Goal: Information Seeking & Learning: Learn about a topic

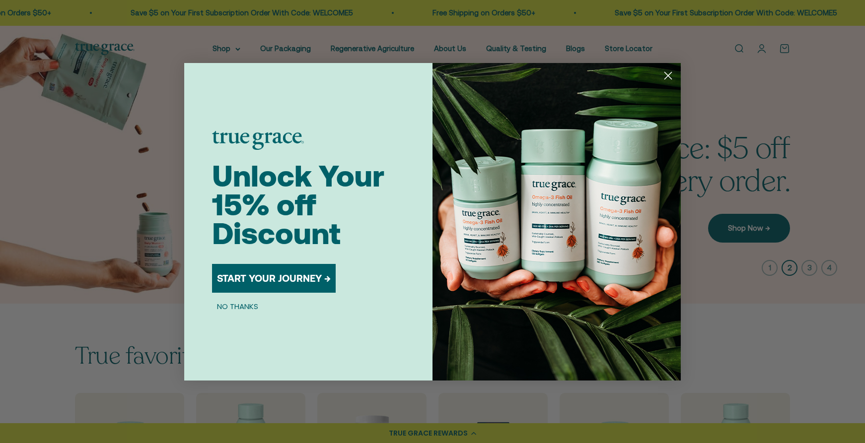
click at [673, 77] on circle "Close dialog" at bounding box center [668, 75] width 16 height 16
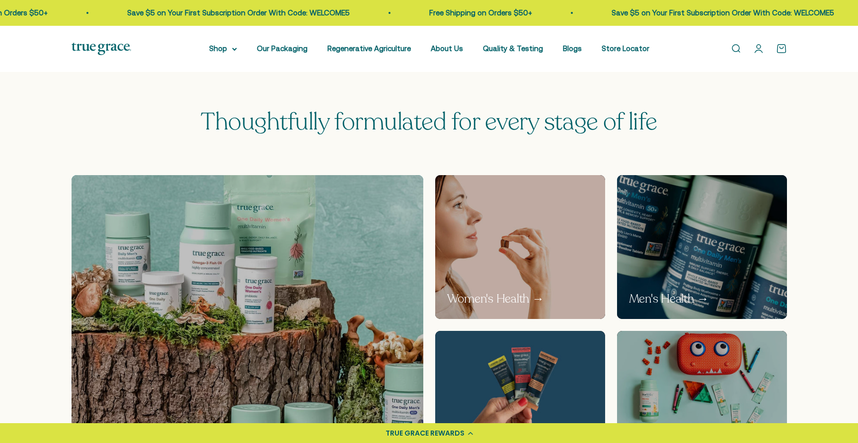
scroll to position [485, 0]
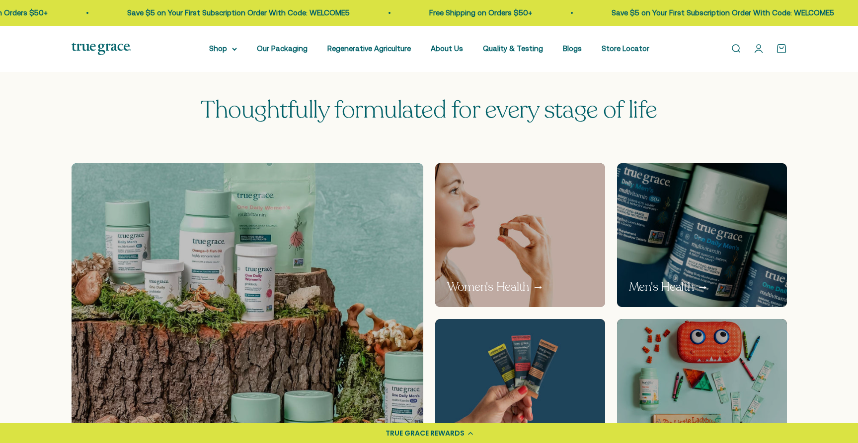
click at [540, 285] on p "Women's Health →" at bounding box center [495, 287] width 97 height 17
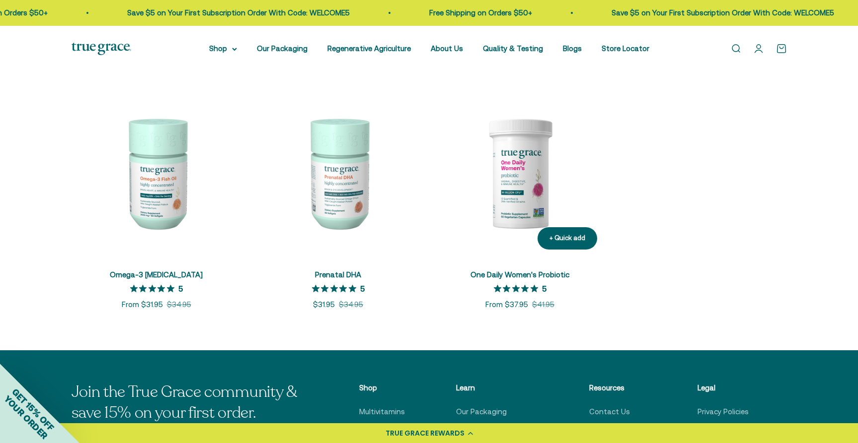
scroll to position [440, 0]
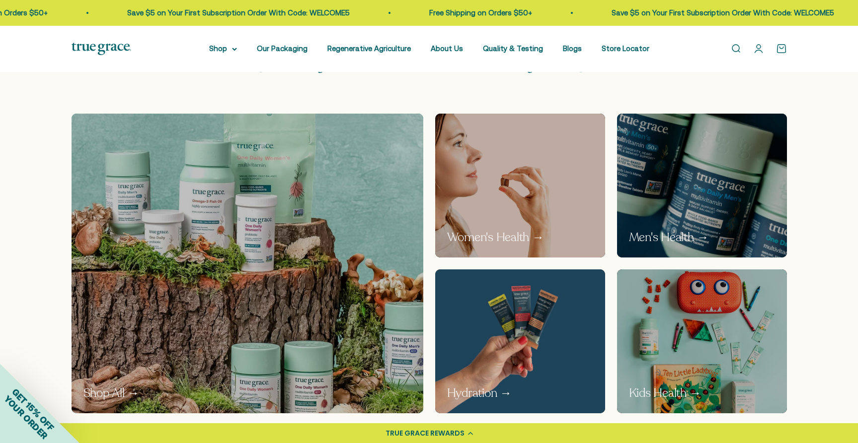
click at [667, 236] on p "Men's Health →" at bounding box center [669, 237] width 80 height 17
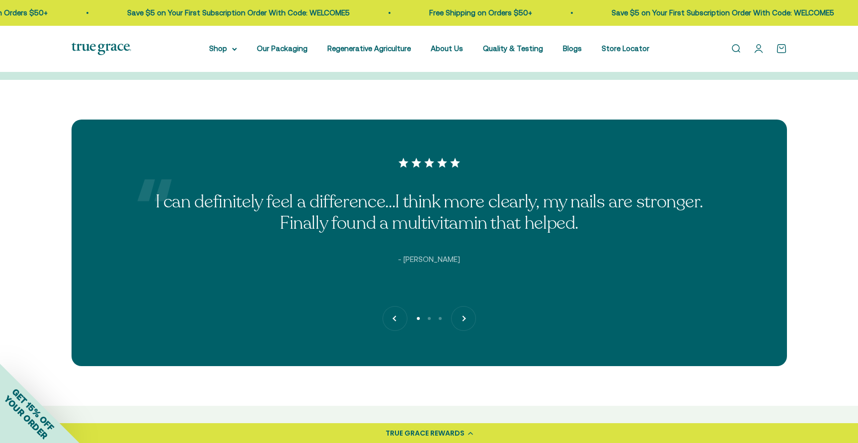
scroll to position [2513, 0]
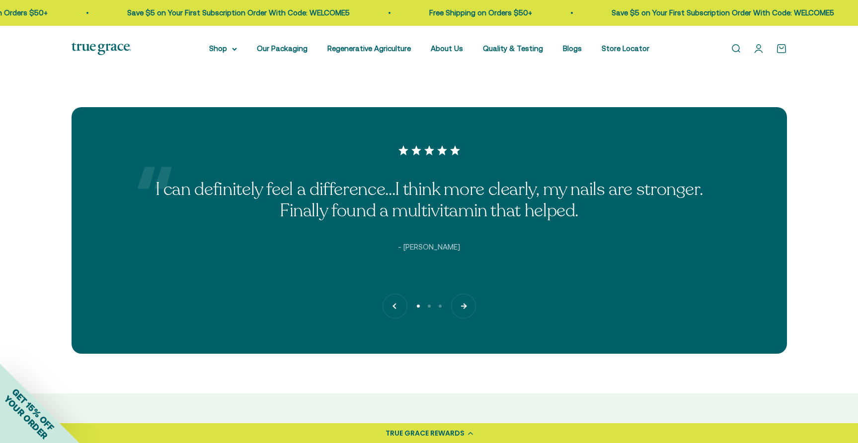
click at [467, 306] on button "Next" at bounding box center [463, 306] width 24 height 24
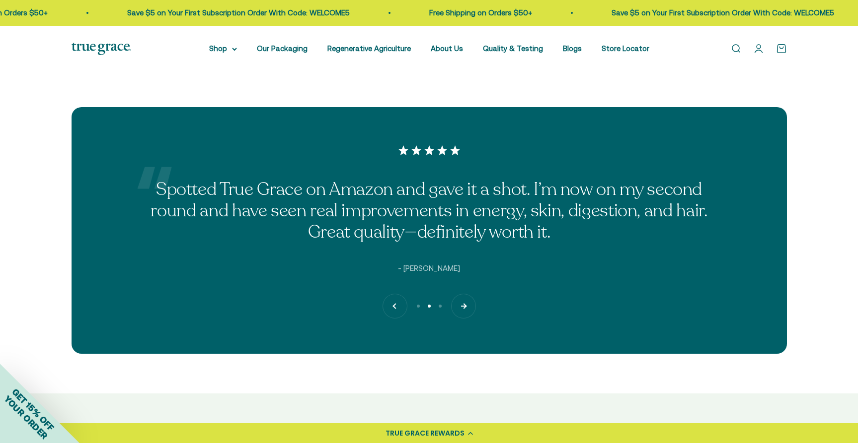
click at [465, 309] on button "Next" at bounding box center [463, 306] width 24 height 24
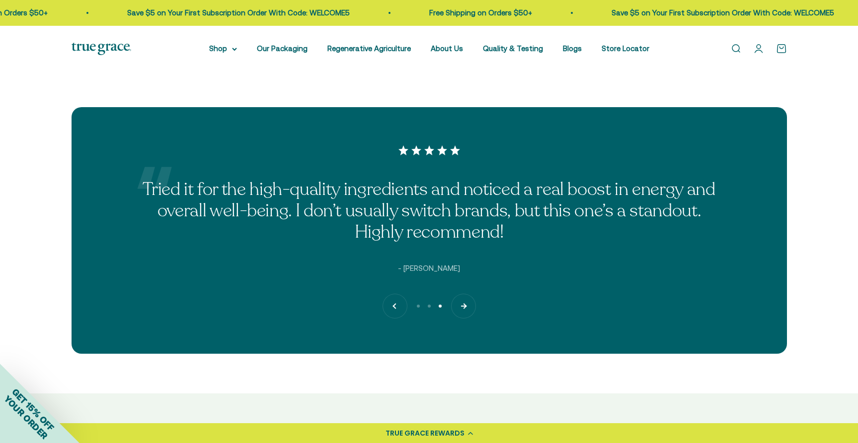
click at [465, 309] on button "Next" at bounding box center [463, 306] width 24 height 24
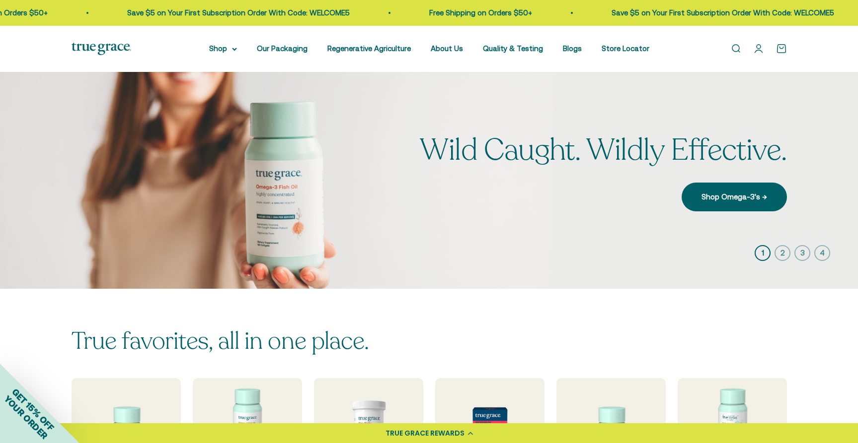
scroll to position [0, 0]
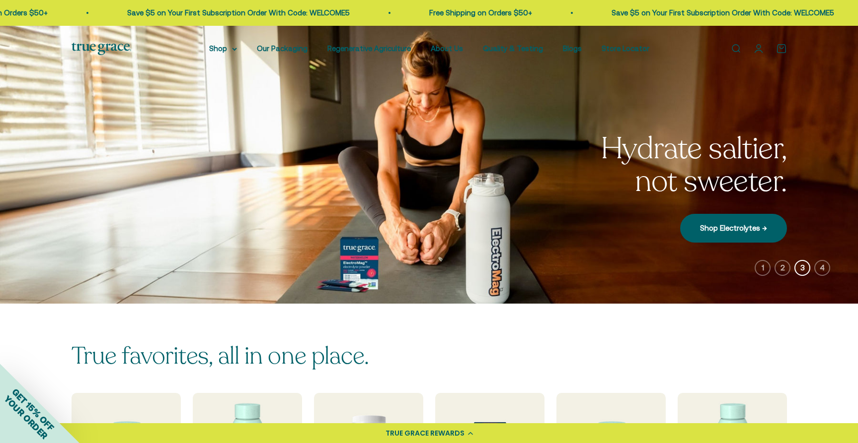
click at [22, 158] on img at bounding box center [429, 165] width 858 height 278
click at [34, 159] on img at bounding box center [429, 165] width 858 height 278
click at [838, 172] on img at bounding box center [429, 165] width 858 height 278
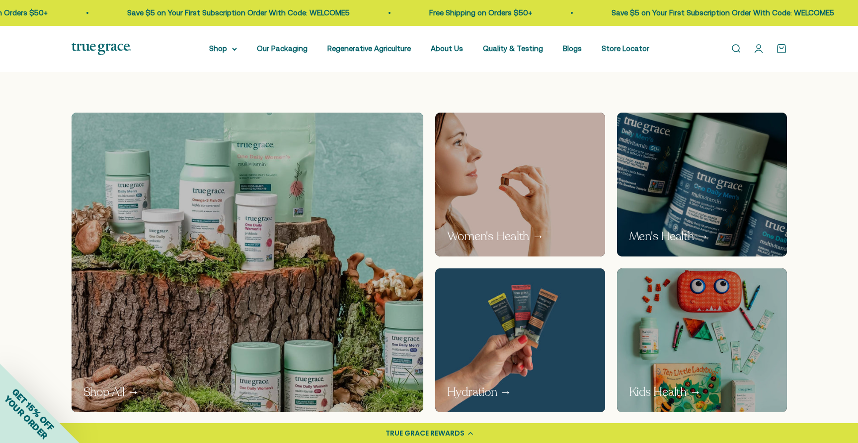
scroll to position [538, 0]
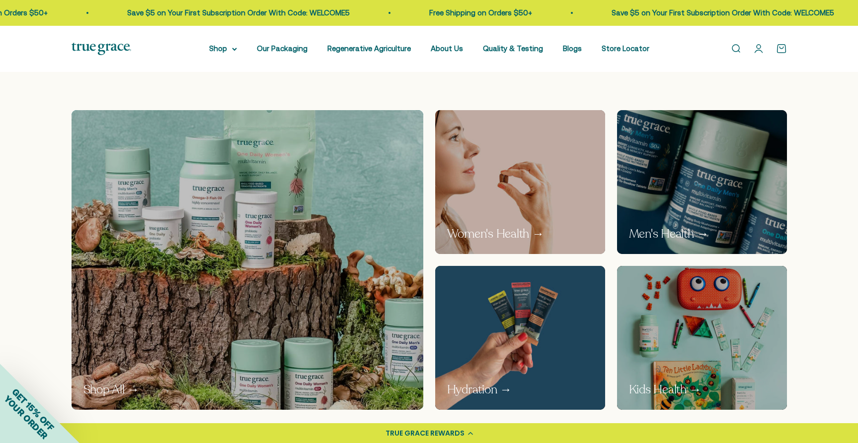
click at [483, 228] on p "Women's Health →" at bounding box center [495, 234] width 97 height 17
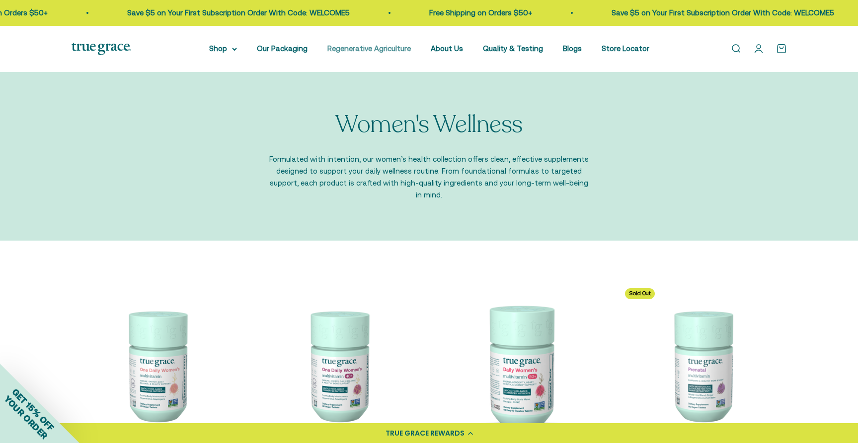
click at [371, 52] on link "Regenerative Agriculture" at bounding box center [368, 48] width 83 height 8
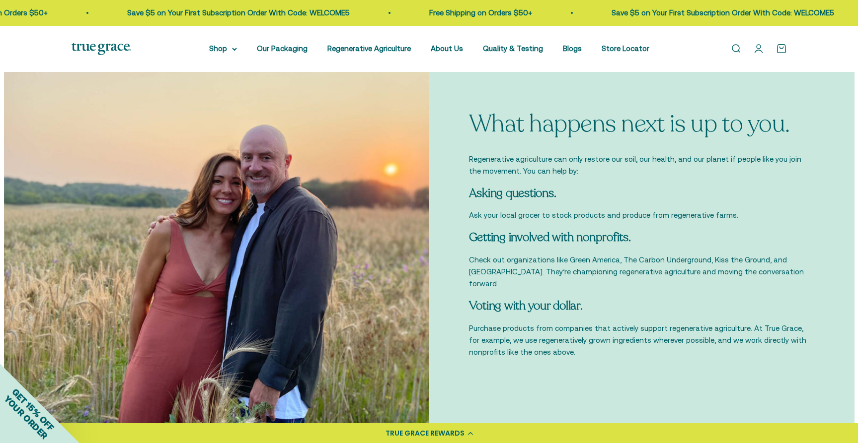
scroll to position [3065, 0]
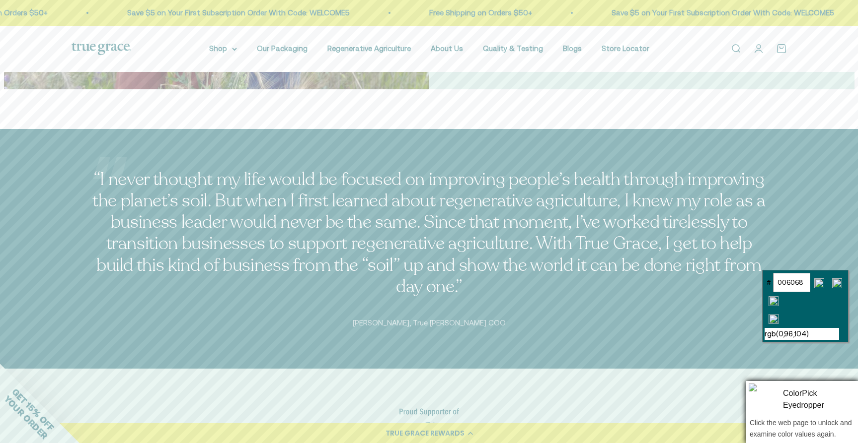
drag, startPoint x: 776, startPoint y: 281, endPoint x: 804, endPoint y: 284, distance: 27.5
click at [803, 284] on input "006068" at bounding box center [791, 282] width 37 height 19
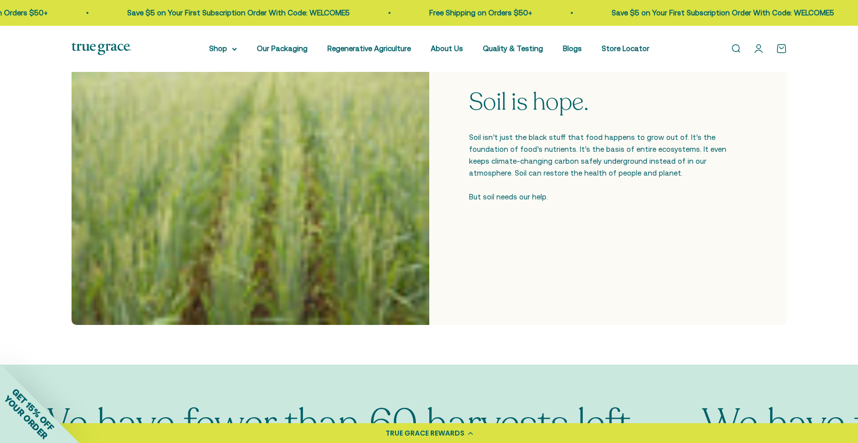
scroll to position [557, 0]
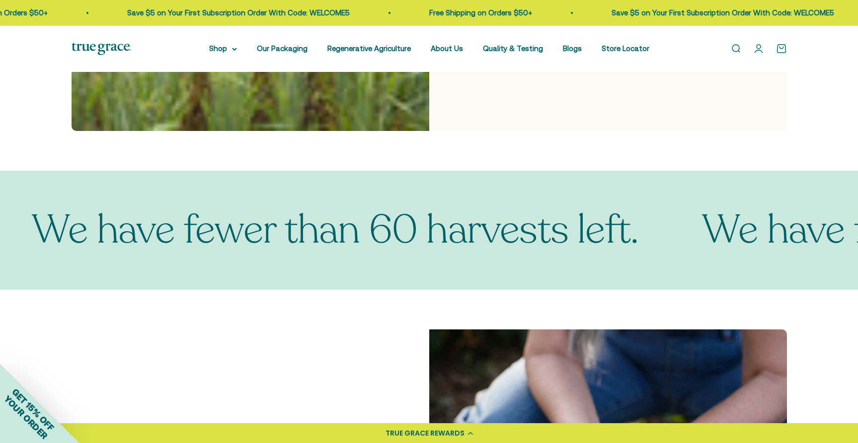
click at [748, 185] on div "We have fewer than 60 harvests left. We have fewer than 60 harvests left. We ha…" at bounding box center [429, 230] width 858 height 119
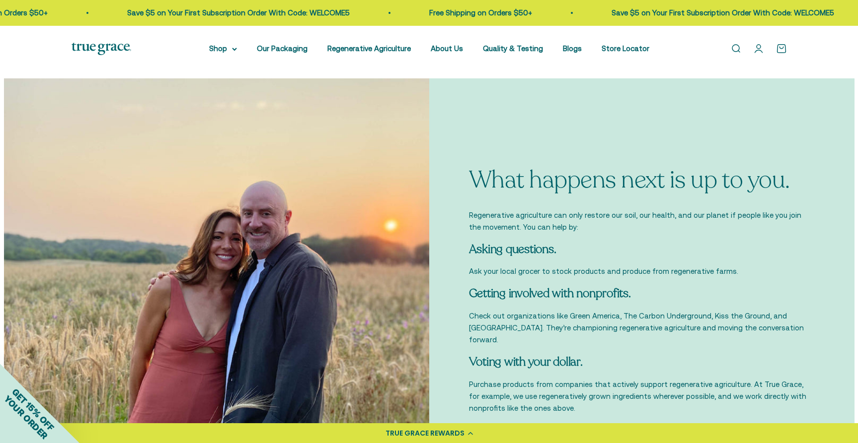
scroll to position [2740, 0]
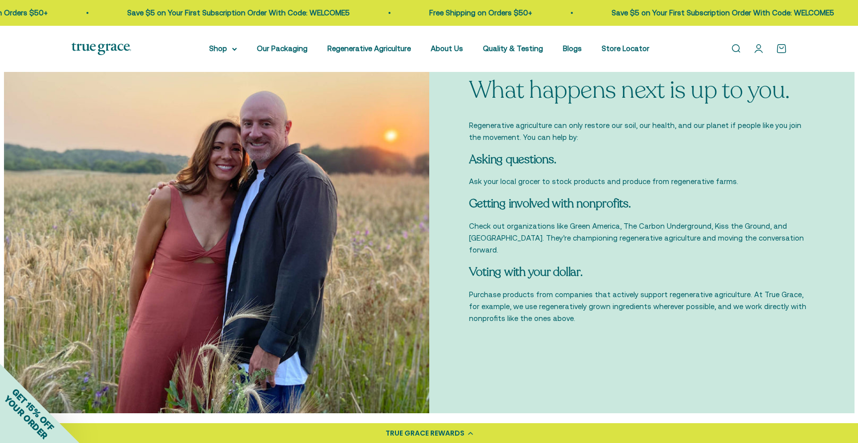
click at [706, 352] on div "What happens next is up to you. Regenerative agriculture can only restore our s…" at bounding box center [641, 201] width 425 height 425
click at [766, 347] on div "What happens next is up to you. Regenerative agriculture can only restore our s…" at bounding box center [641, 201] width 425 height 425
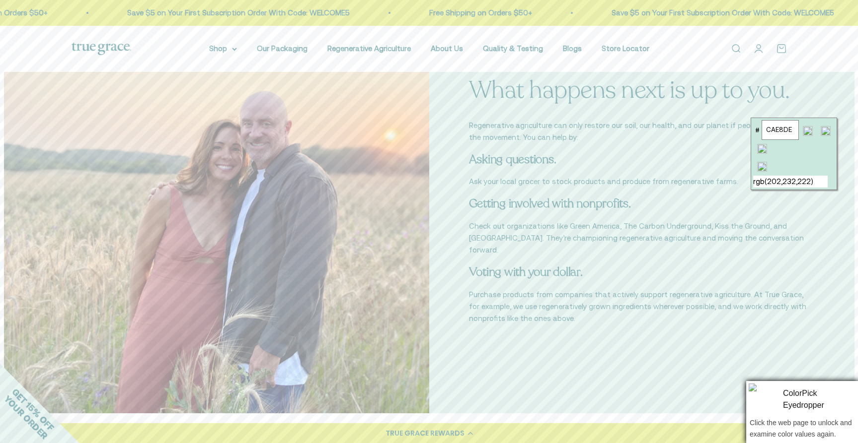
drag, startPoint x: 766, startPoint y: 129, endPoint x: 791, endPoint y: 130, distance: 24.4
click at [791, 130] on input "CAE8DE" at bounding box center [779, 129] width 37 height 19
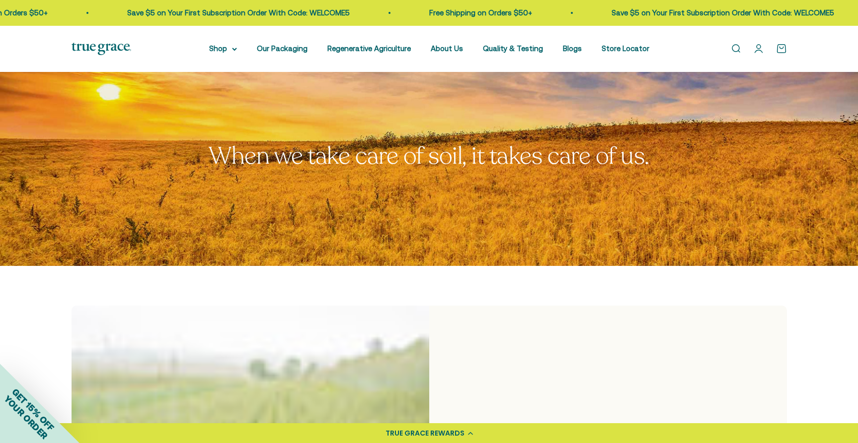
scroll to position [0, 0]
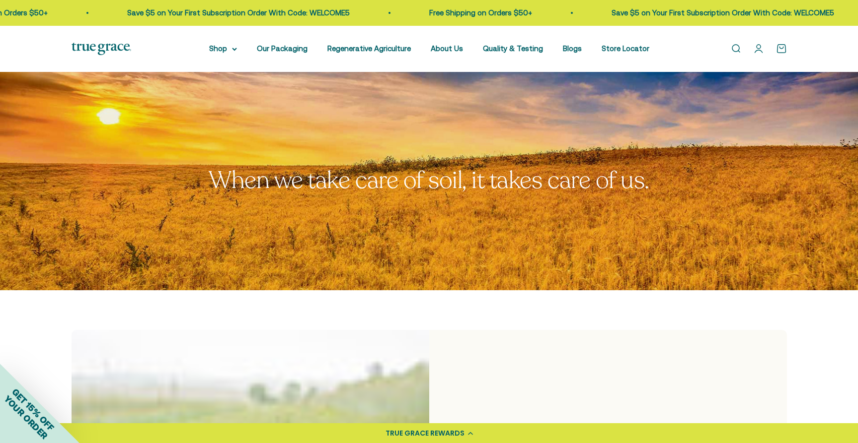
click at [130, 48] on img at bounding box center [102, 49] width 60 height 12
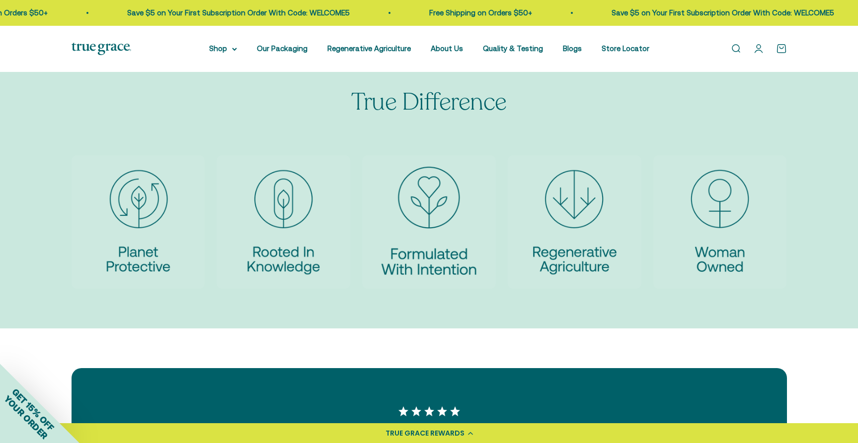
scroll to position [2250, 0]
